Goal: Task Accomplishment & Management: Manage account settings

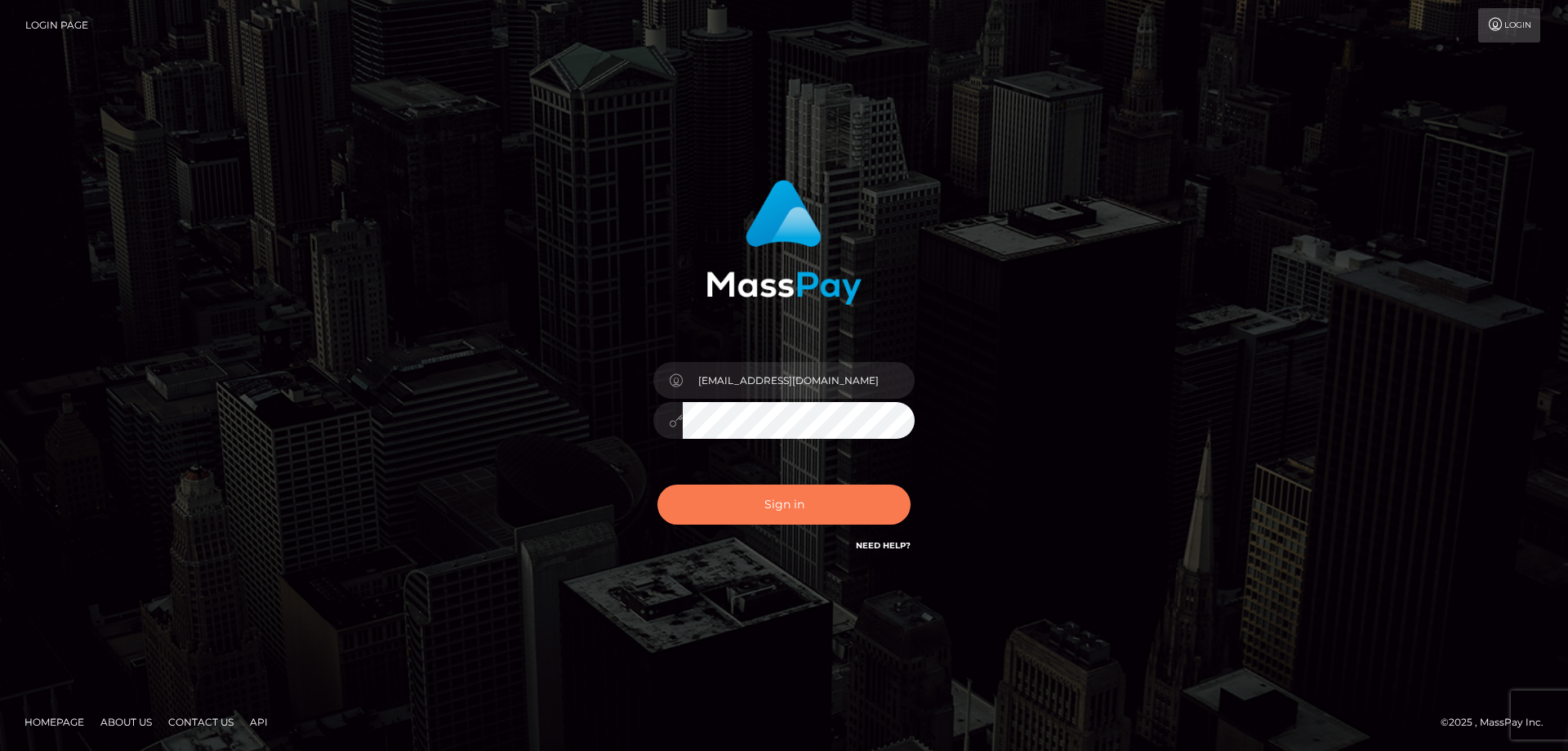
click at [729, 511] on button "Sign in" at bounding box center [784, 505] width 254 height 40
click at [727, 616] on div "lukeyb145@gmail.com" at bounding box center [784, 375] width 1568 height 661
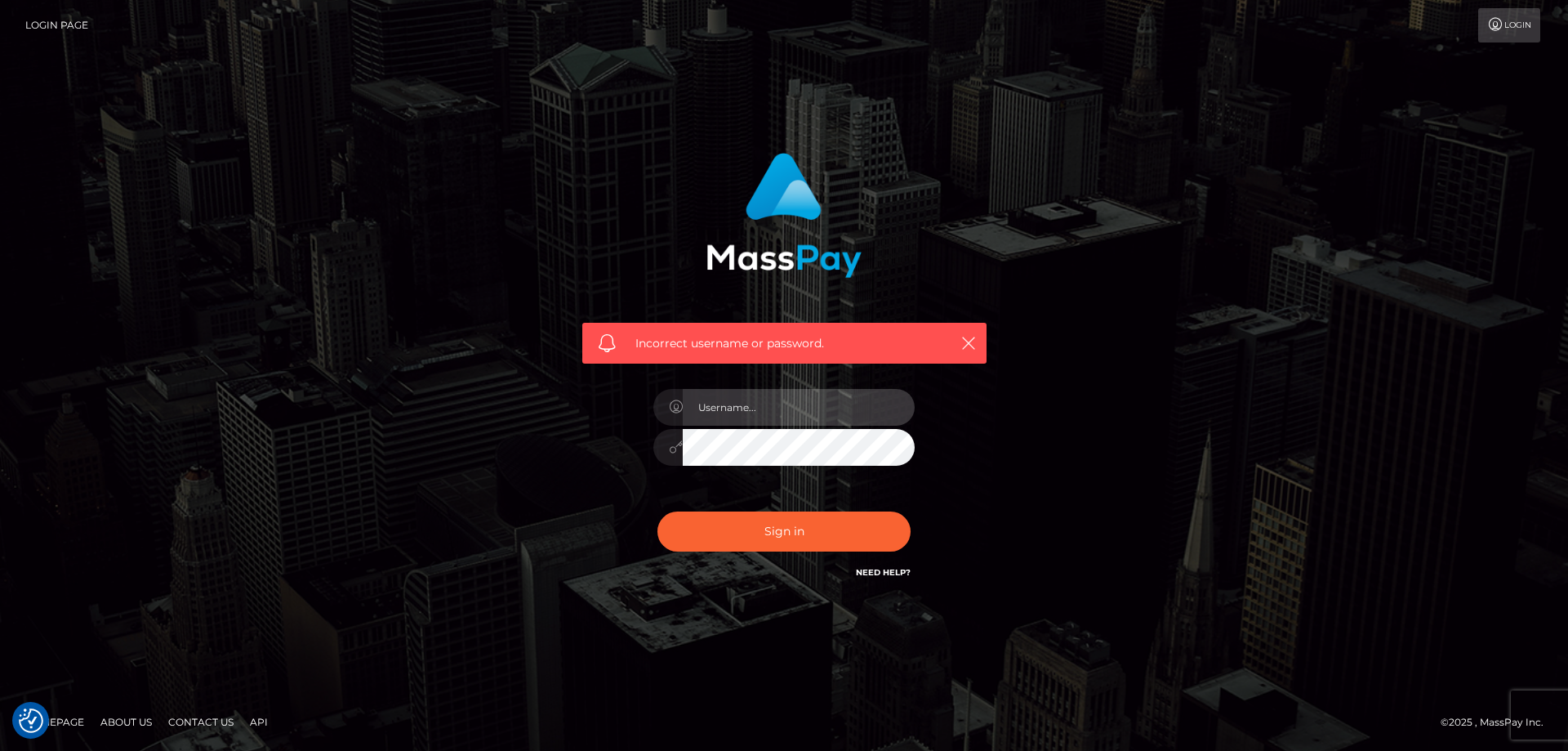
type input "lukeyb145@gmail.com"
click at [568, 428] on div "Incorrect username or password. lukeyb145@gmail.com" at bounding box center [784, 375] width 453 height 470
click at [658, 511] on button "Sign in" at bounding box center [784, 531] width 254 height 40
